Goal: Transaction & Acquisition: Purchase product/service

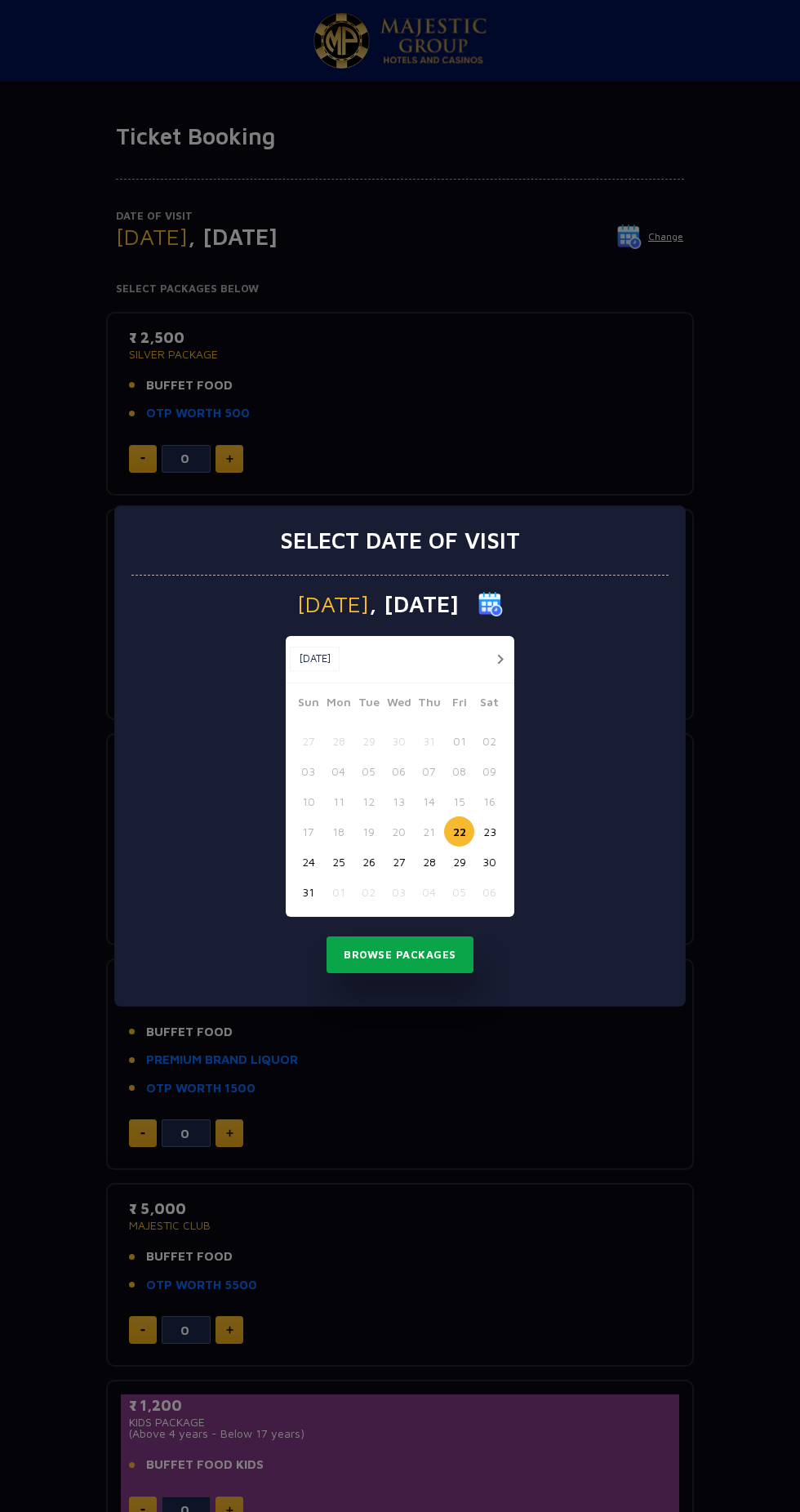
click at [361, 967] on button "Browse Packages" at bounding box center [400, 955] width 147 height 38
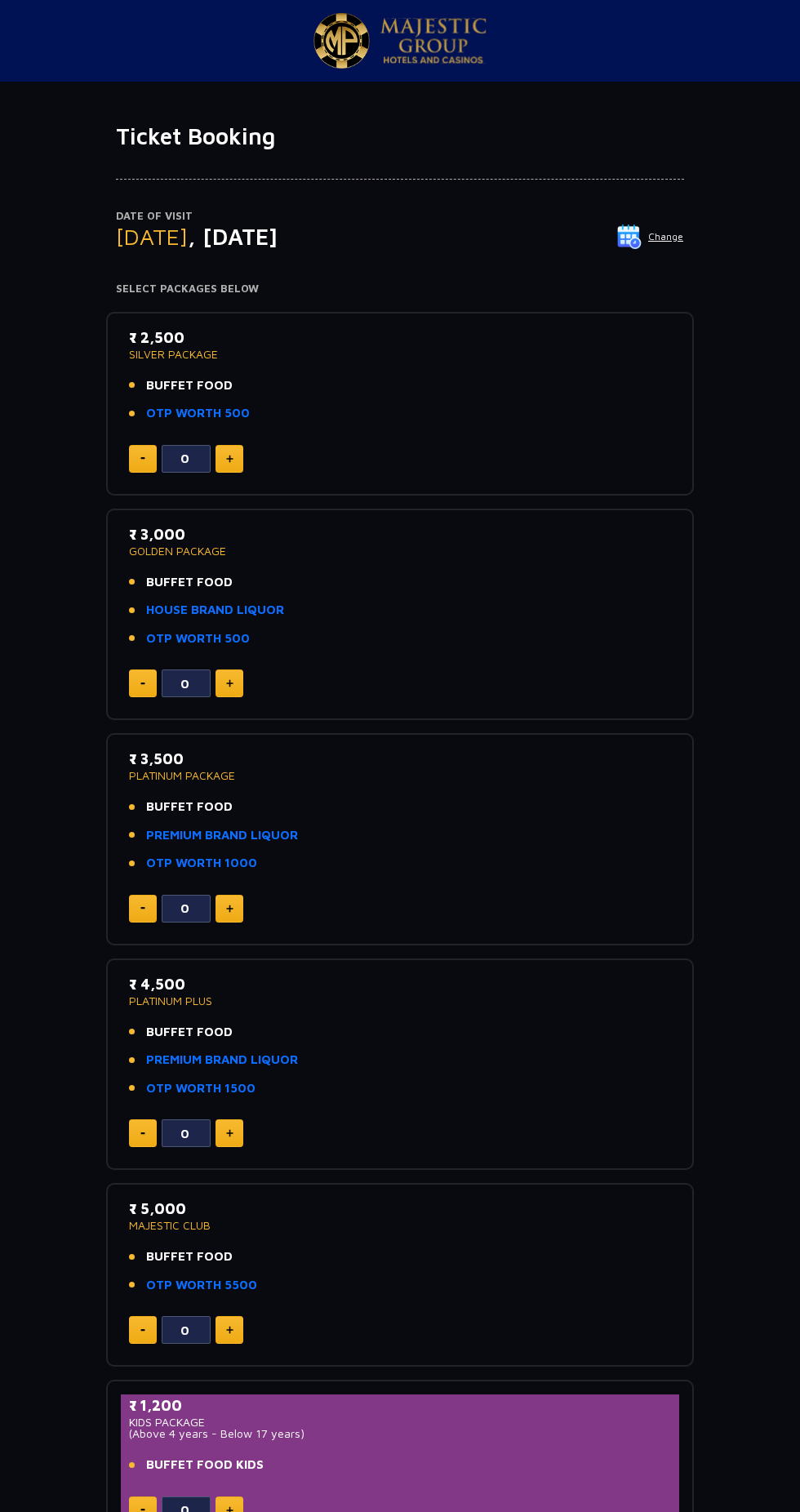
click at [229, 459] on img at bounding box center [230, 459] width 8 height 8
type input "1"
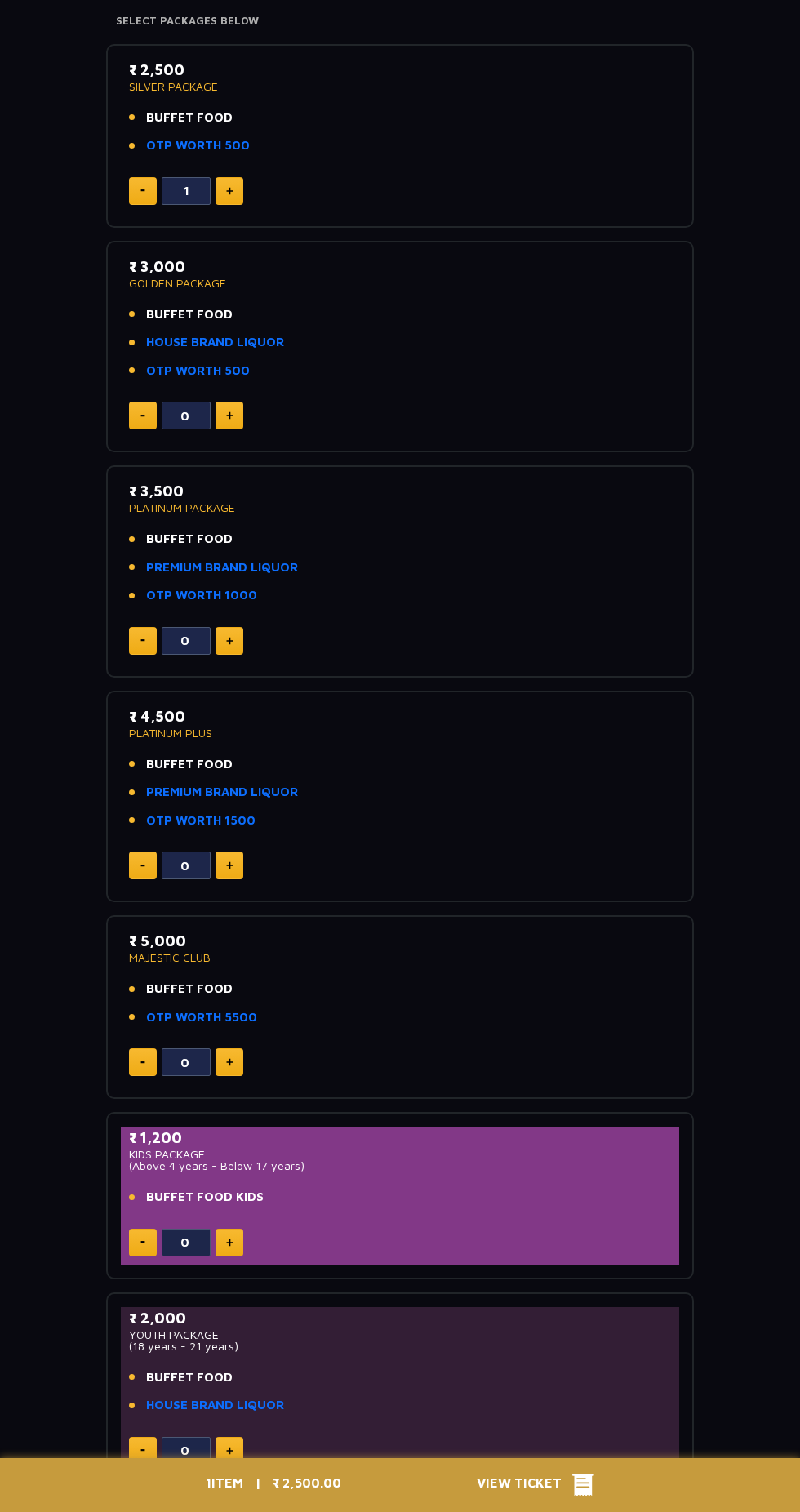
scroll to position [268, 0]
click at [579, 1497] on icon at bounding box center [583, 1486] width 22 height 22
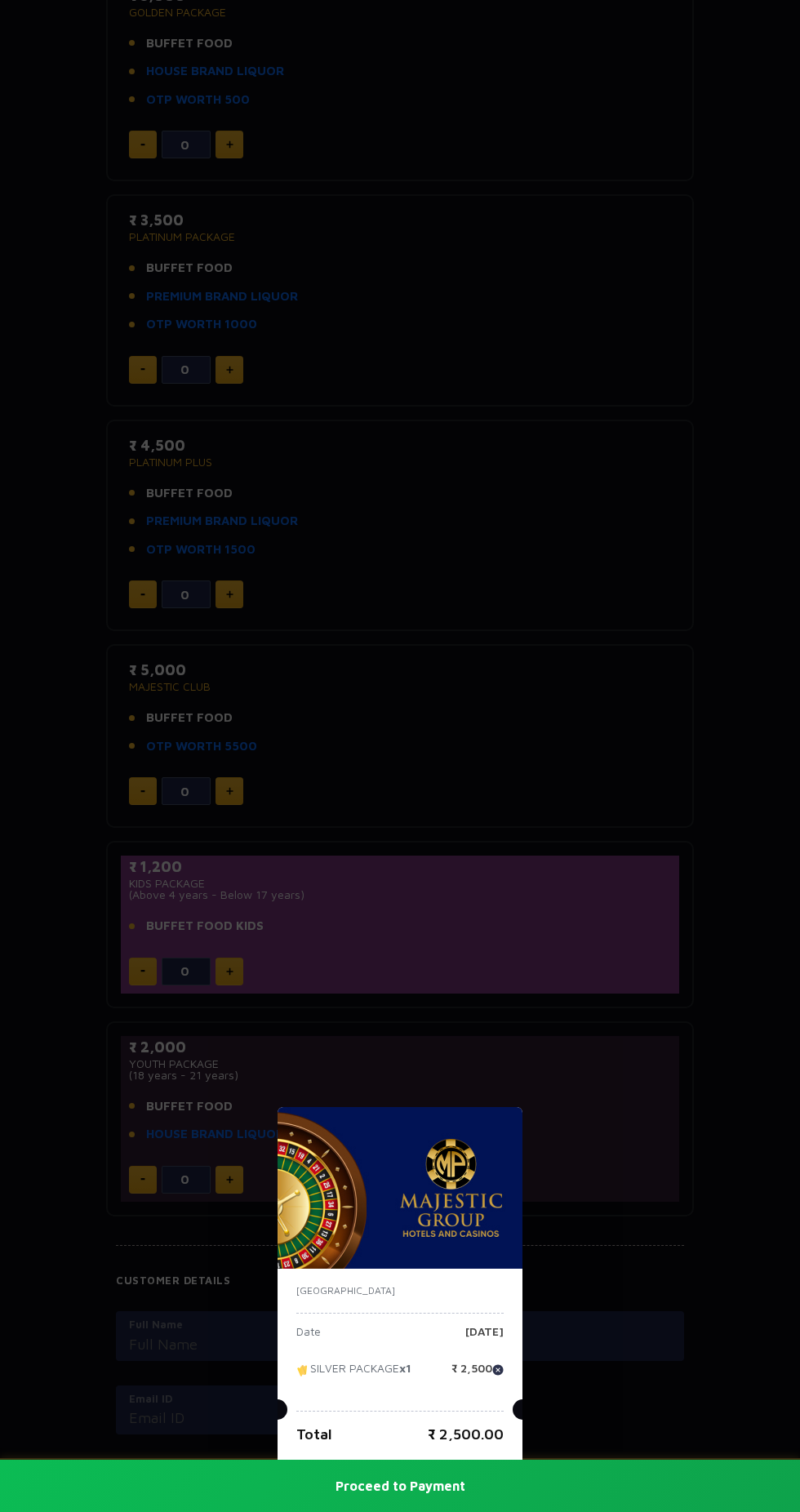
scroll to position [536, 0]
